Goal: Check status: Check status

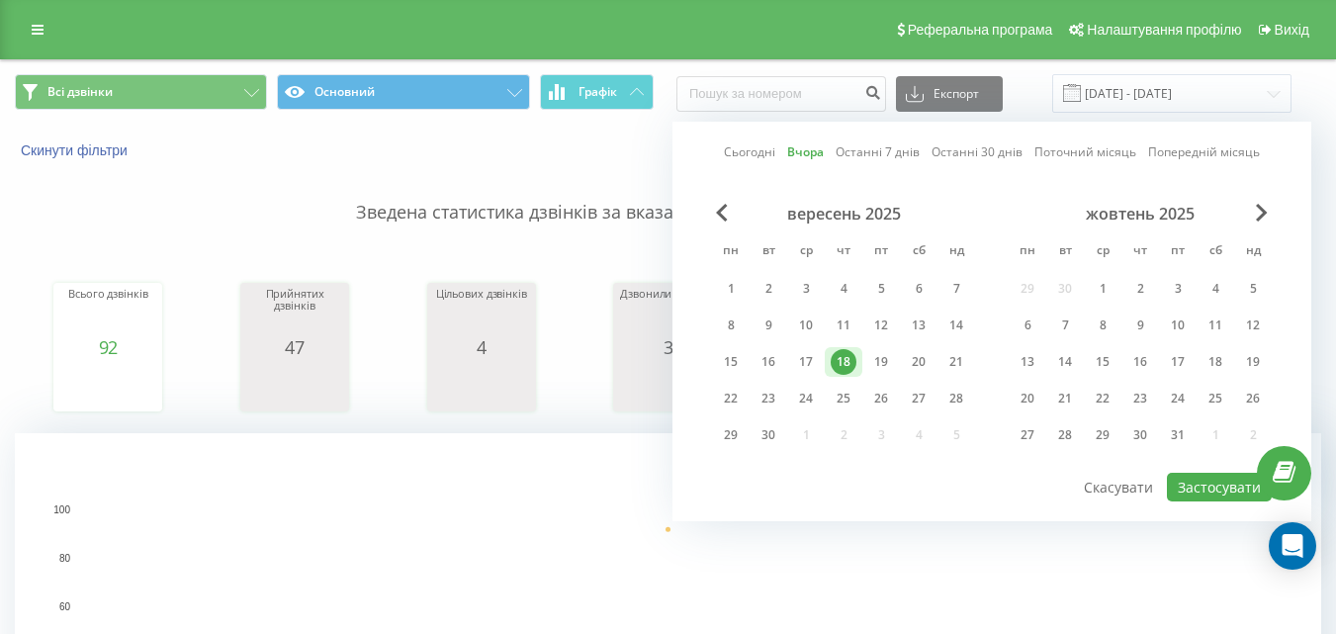
click at [875, 353] on div "19" at bounding box center [882, 362] width 26 height 26
click at [1191, 480] on button "Застосувати" at bounding box center [1219, 487] width 105 height 29
type input "[DATE] - [DATE]"
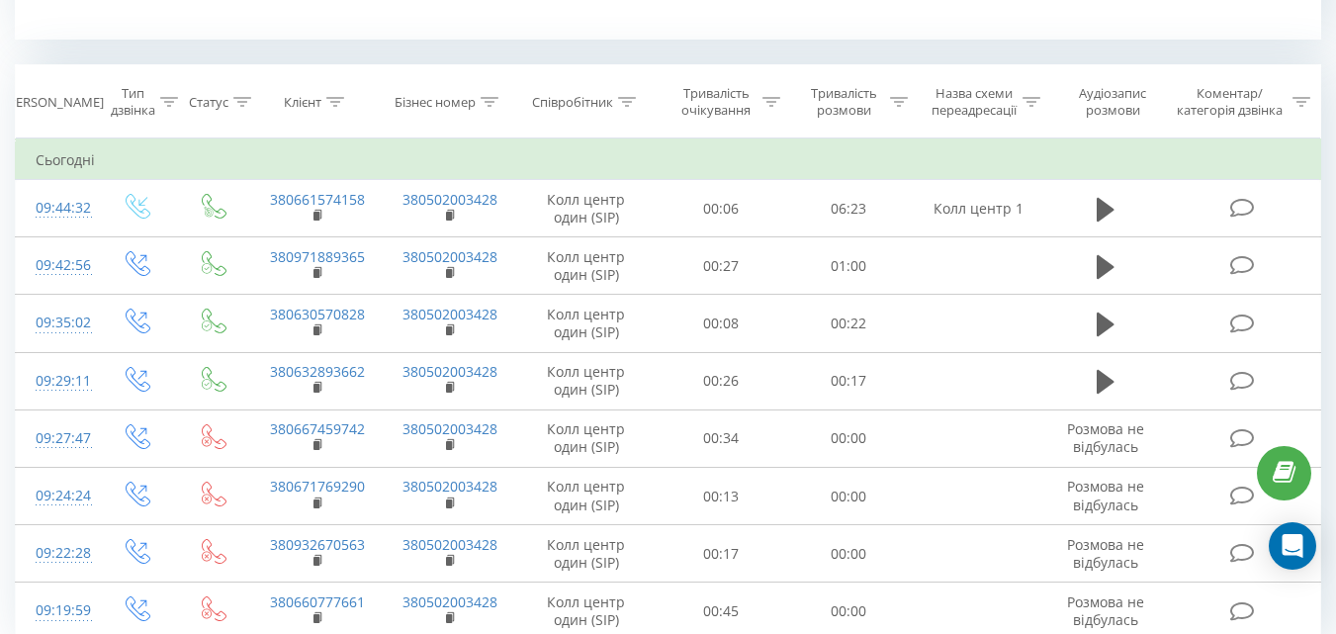
scroll to position [791, 0]
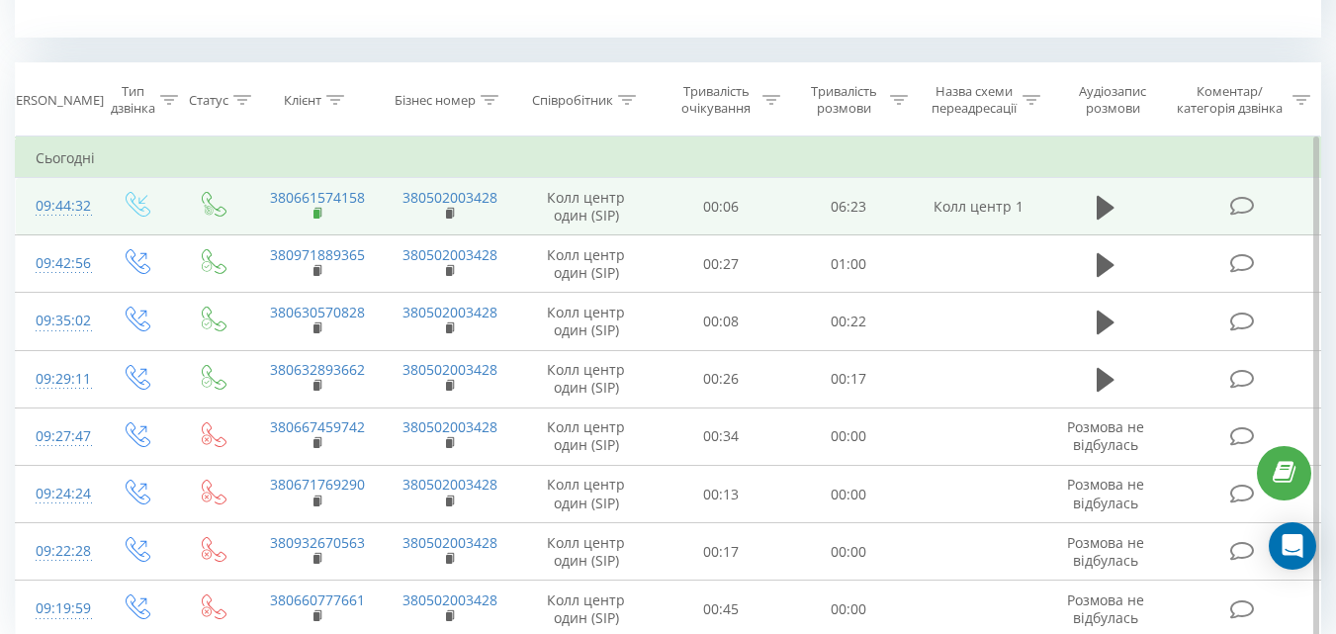
click at [321, 215] on icon at bounding box center [318, 212] width 7 height 9
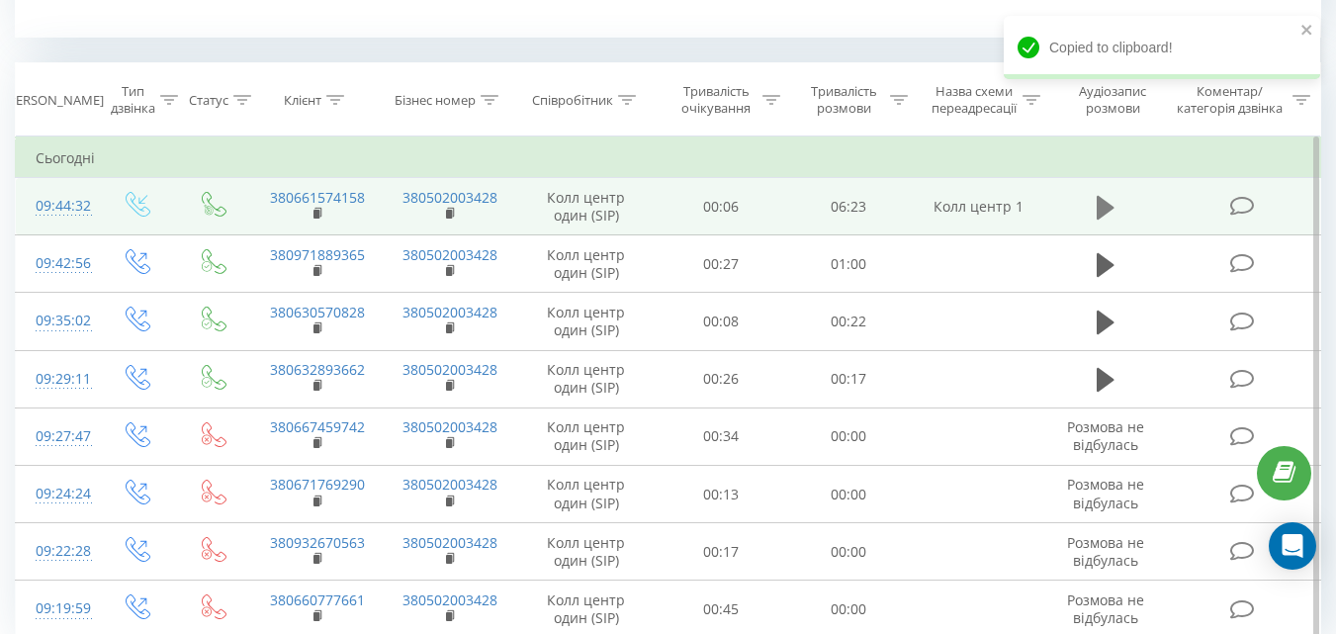
click at [1102, 212] on icon at bounding box center [1106, 207] width 18 height 24
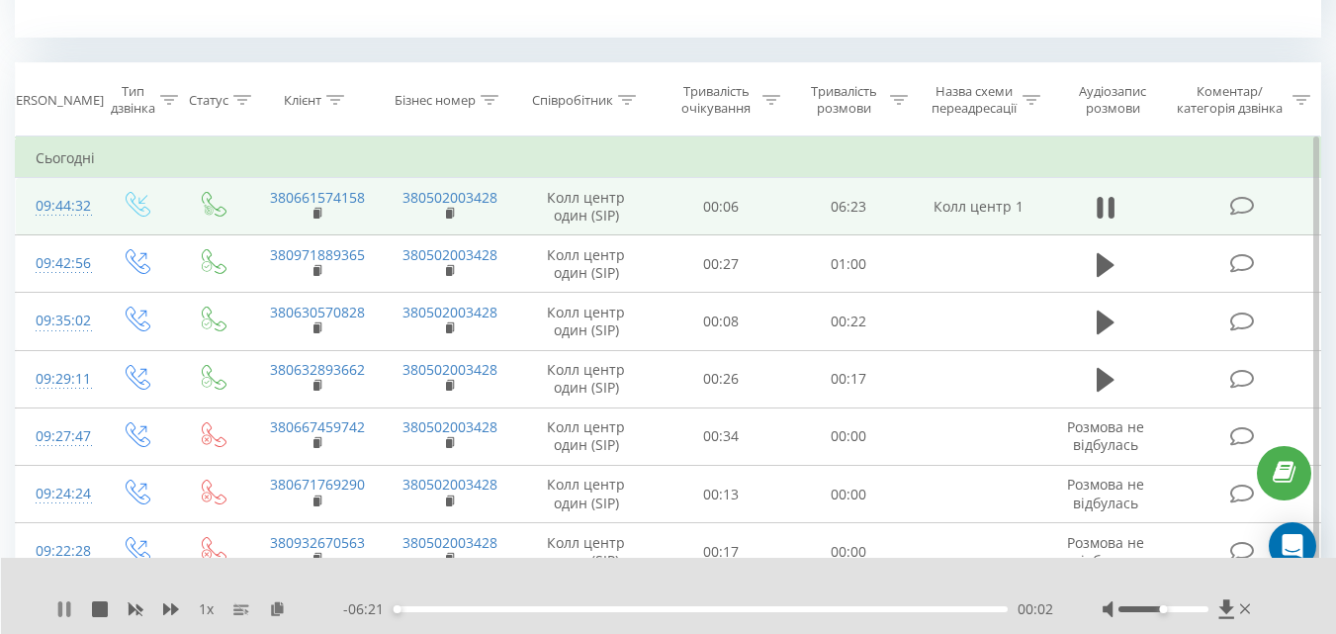
click at [61, 610] on icon at bounding box center [60, 609] width 4 height 16
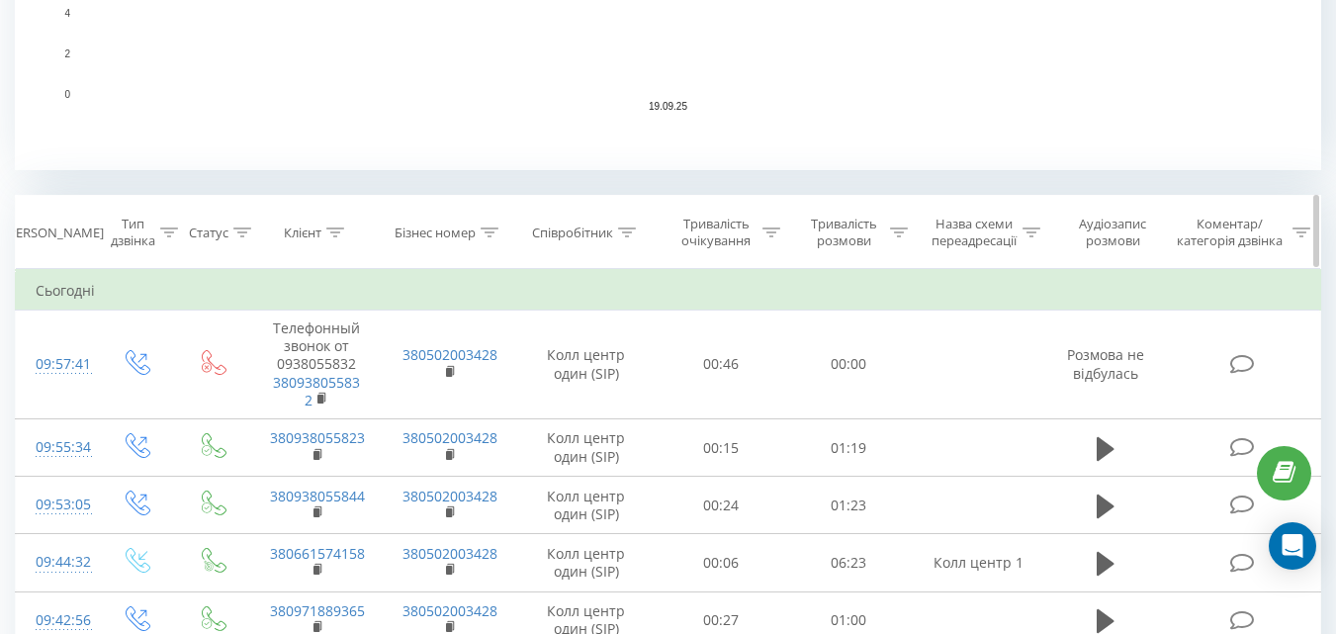
scroll to position [692, 0]
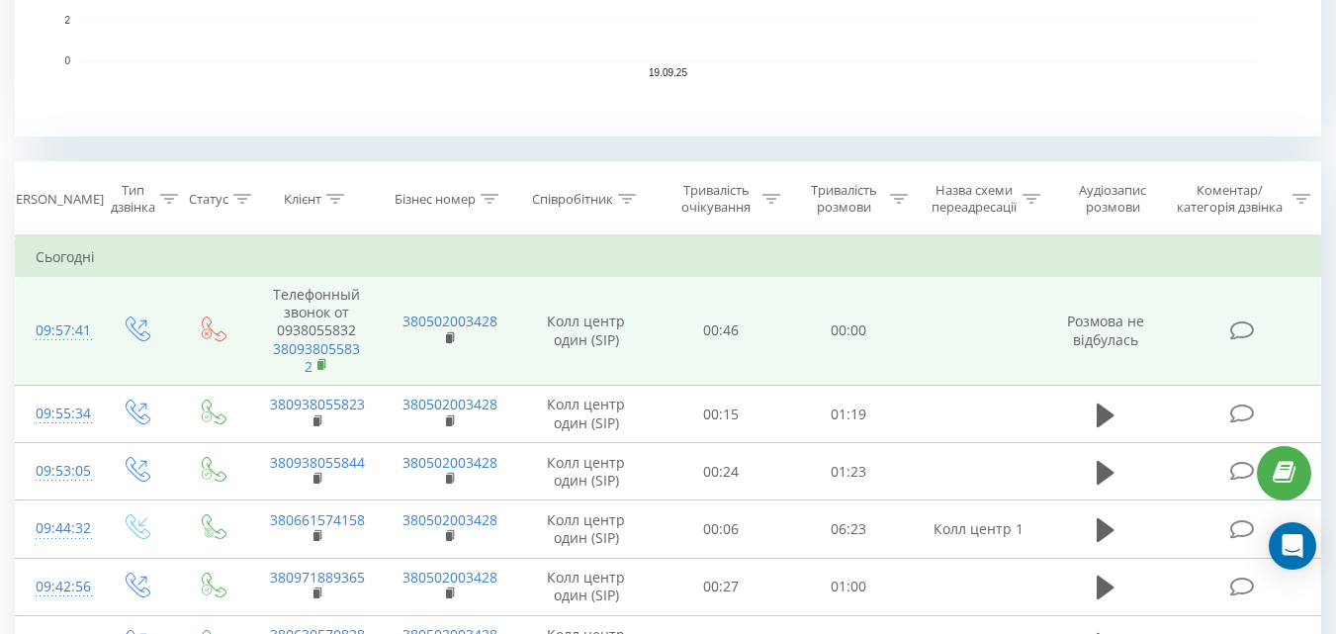
click at [324, 365] on icon at bounding box center [322, 363] width 7 height 9
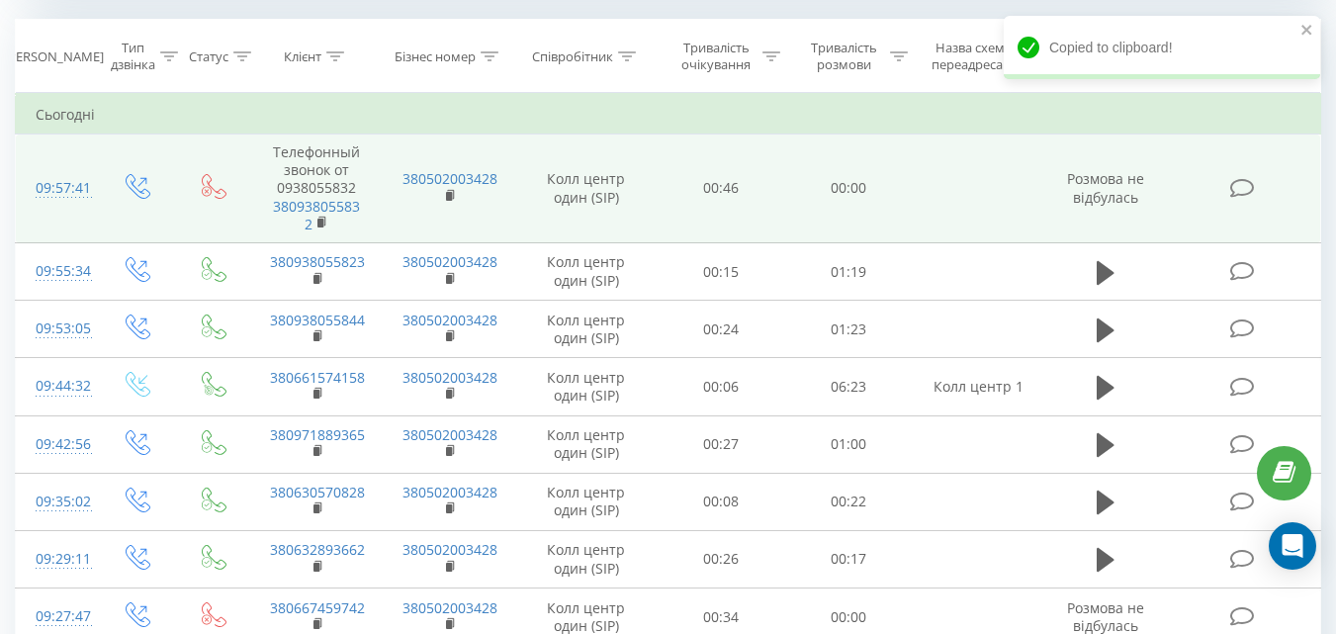
scroll to position [890, 0]
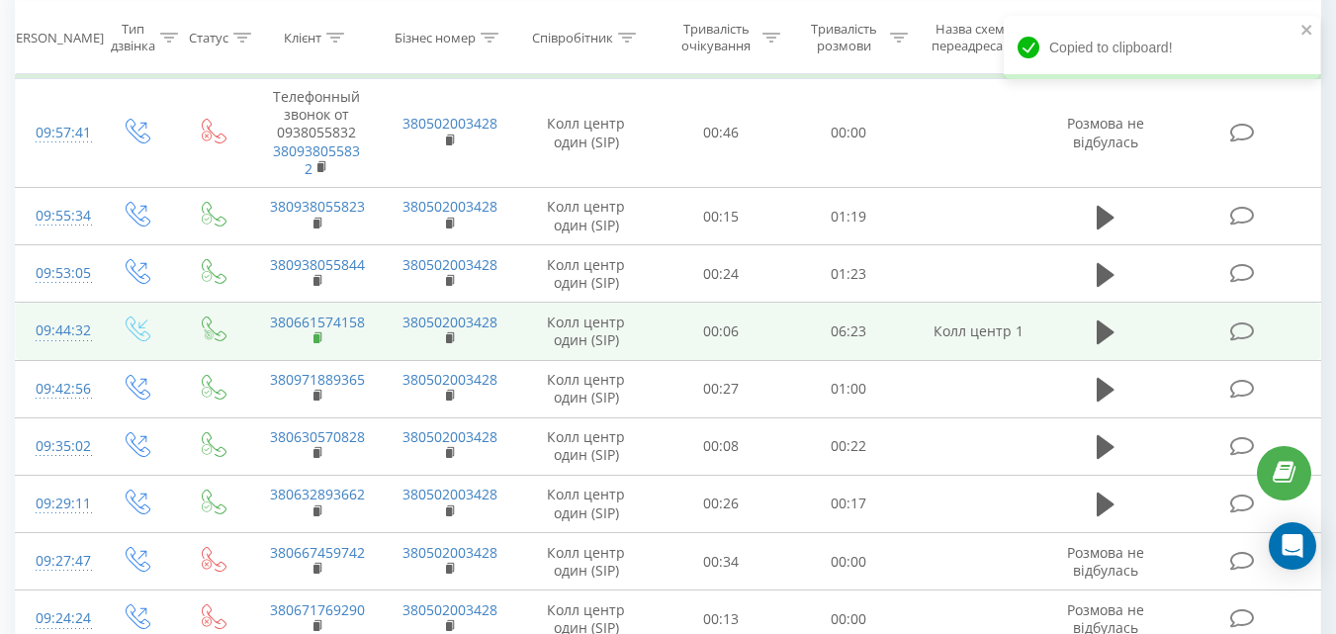
click at [317, 338] on rect at bounding box center [317, 338] width 6 height 9
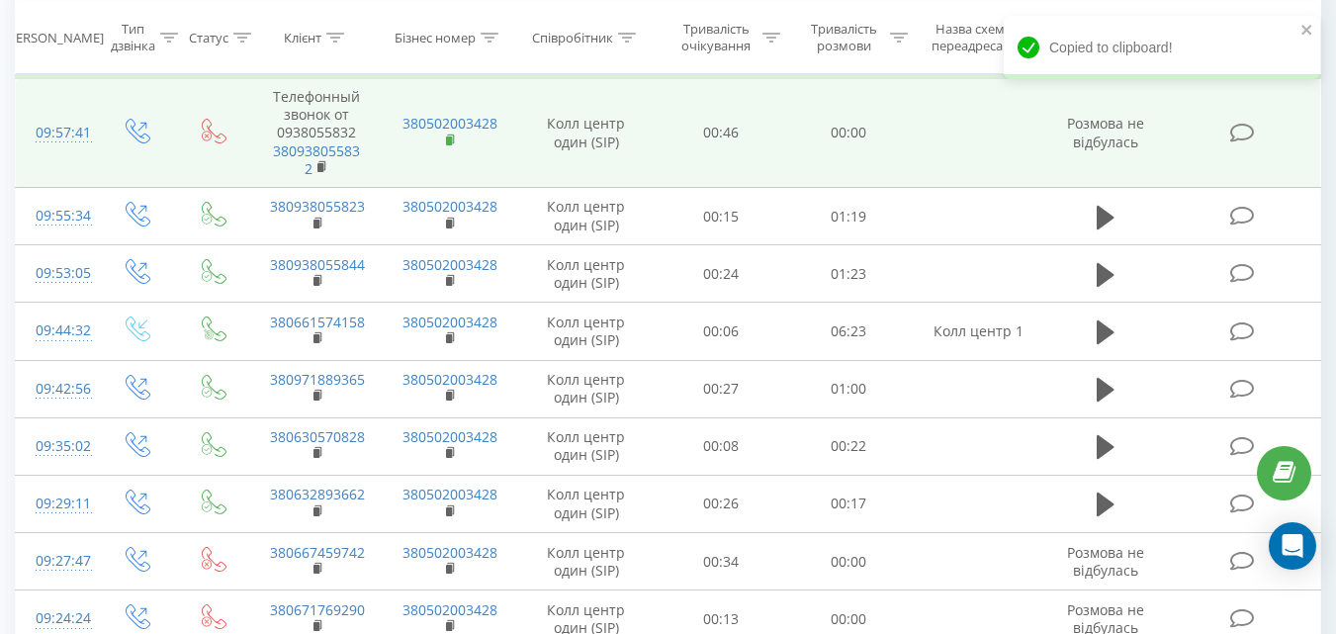
click at [449, 141] on rect at bounding box center [449, 141] width 6 height 9
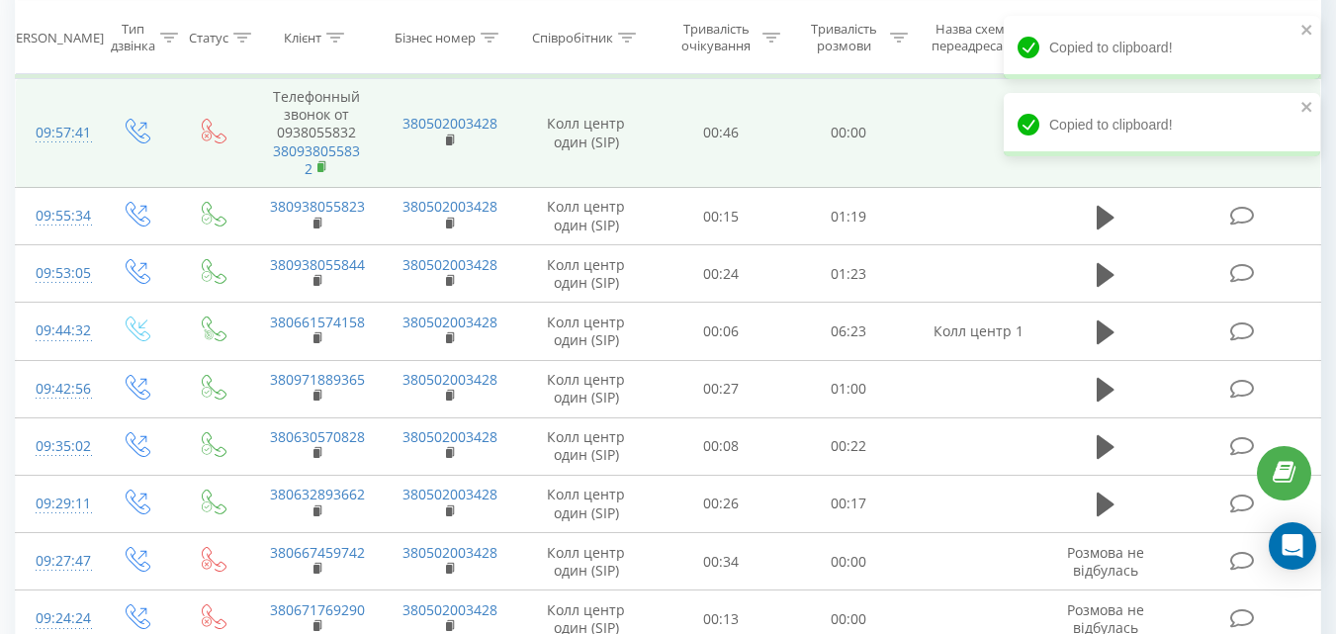
click at [321, 172] on icon at bounding box center [323, 167] width 11 height 14
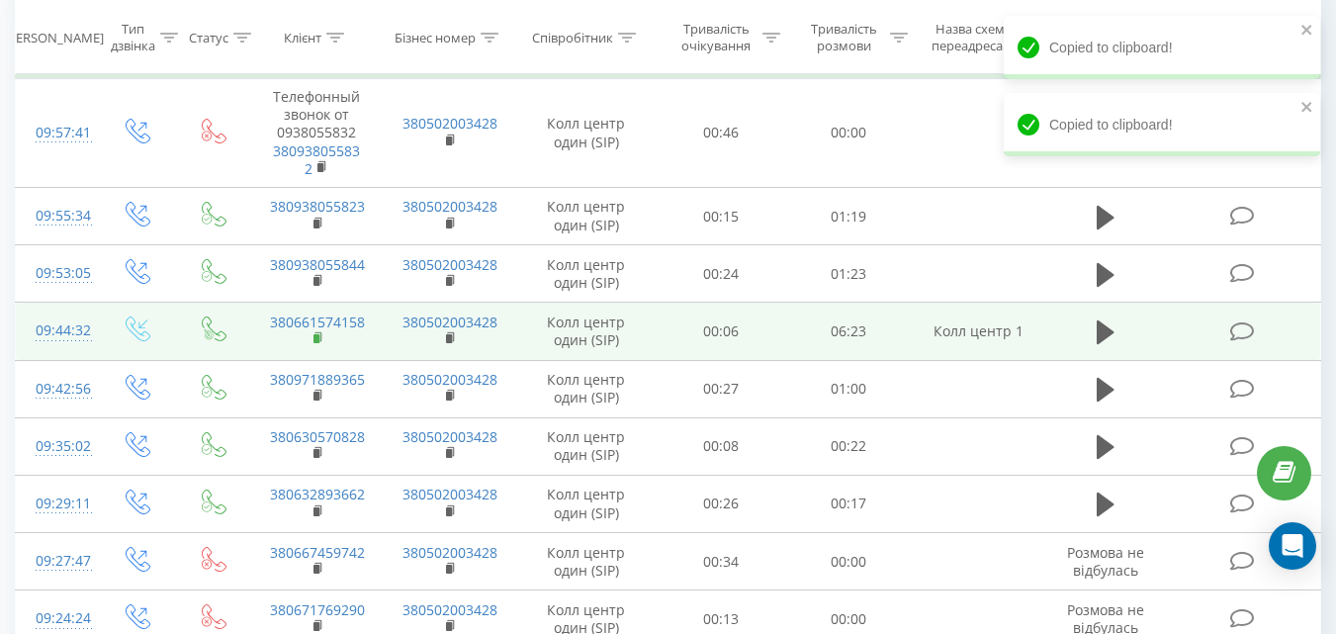
click at [320, 337] on icon at bounding box center [319, 338] width 11 height 14
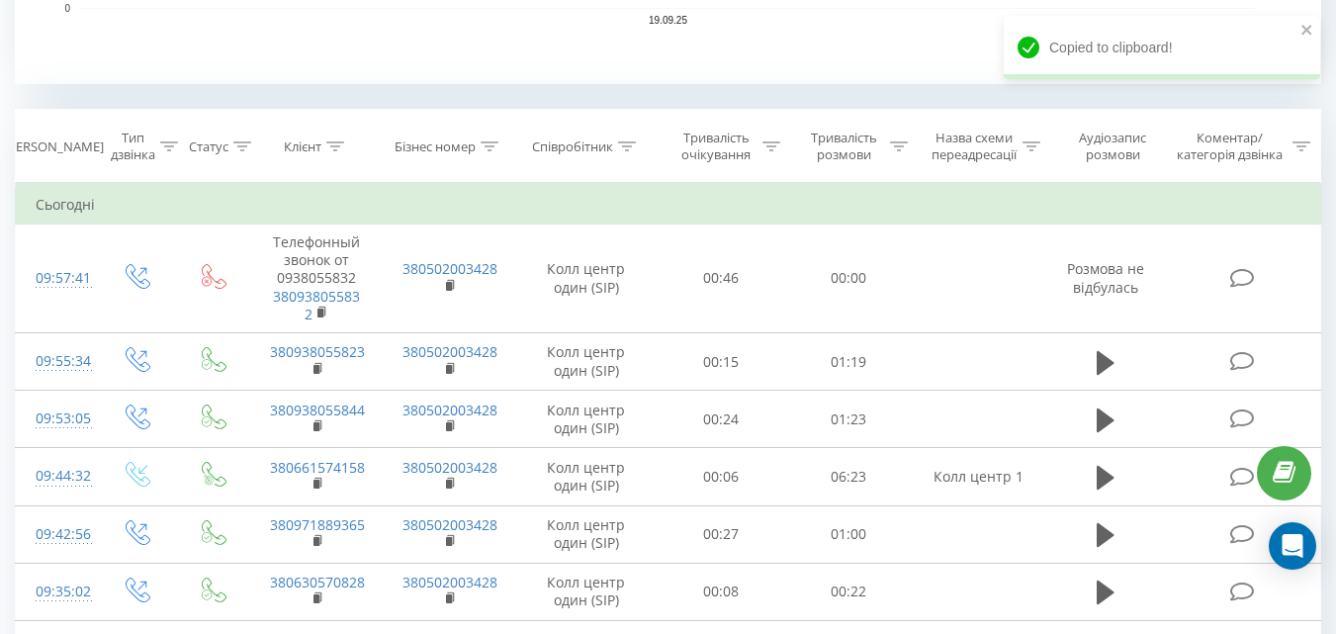
scroll to position [692, 0]
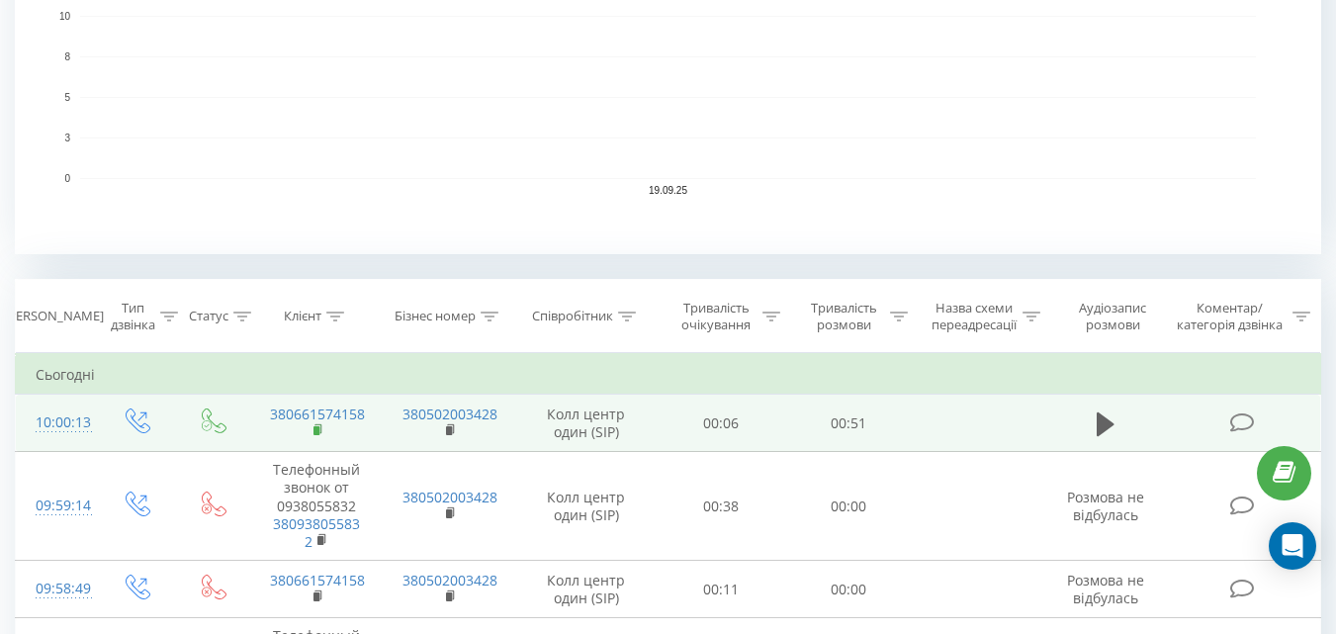
click at [318, 432] on rect at bounding box center [317, 430] width 6 height 9
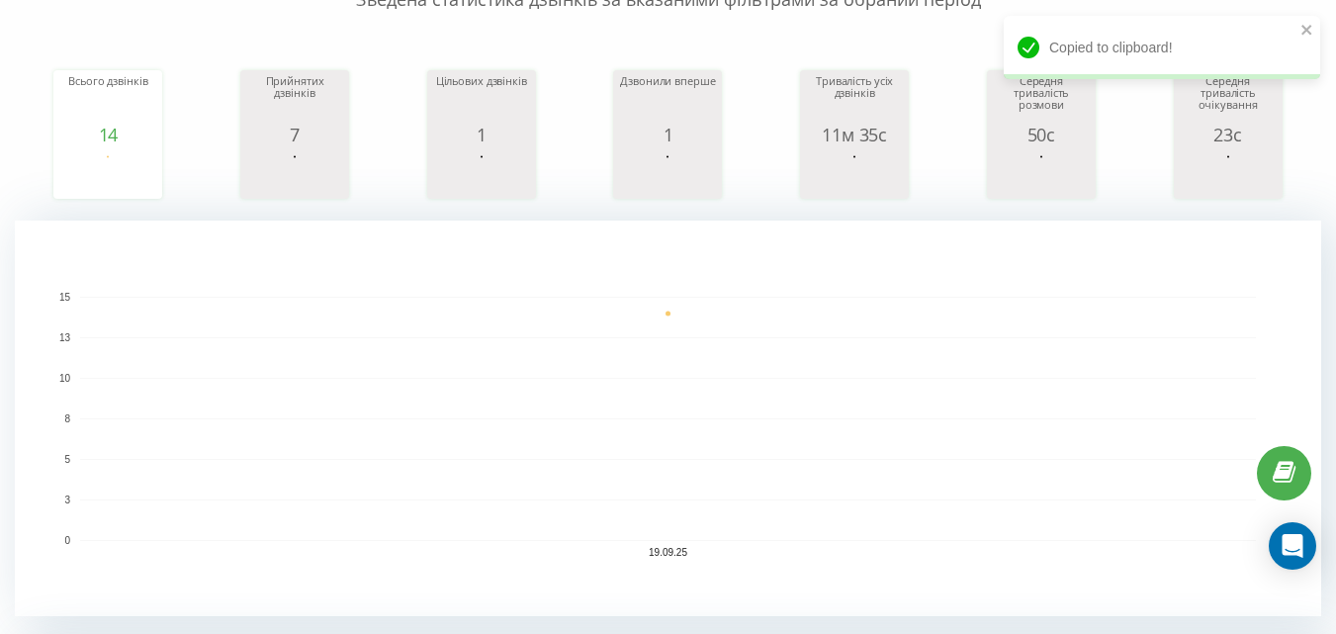
scroll to position [179, 0]
